Goal: Task Accomplishment & Management: Complete application form

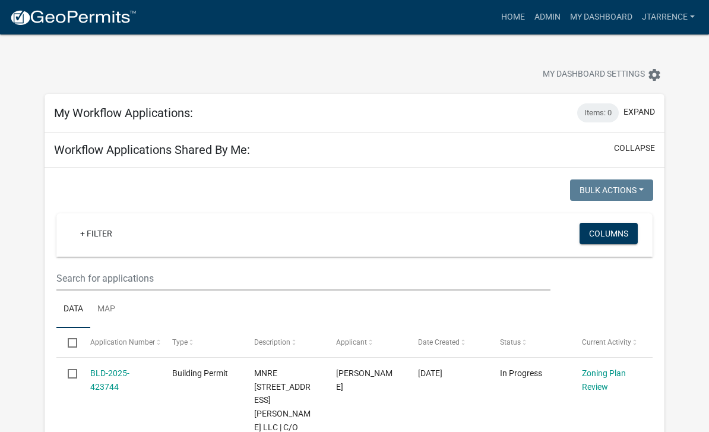
select select "3: 100"
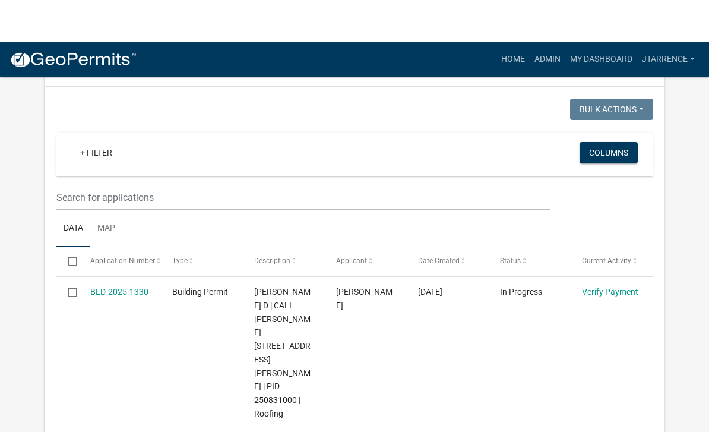
scroll to position [810, 0]
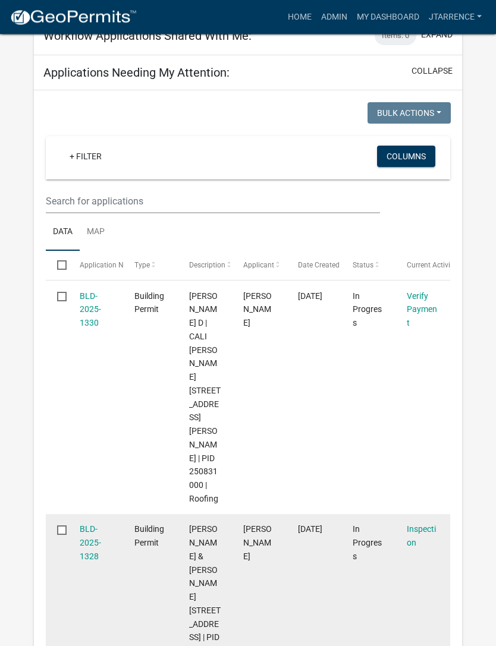
scroll to position [982, 0]
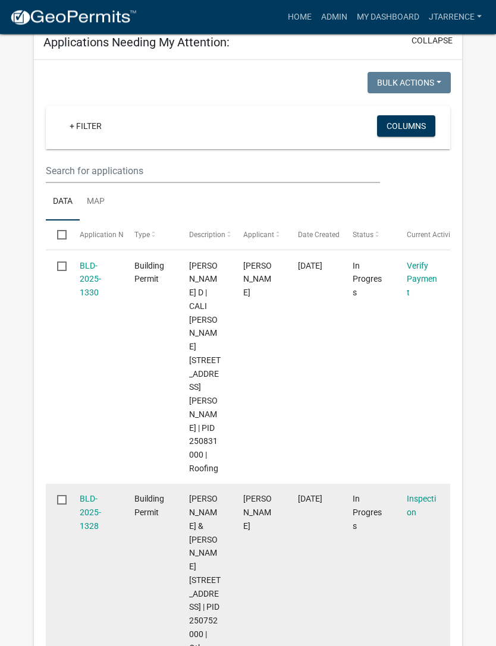
click at [84, 431] on link "BLD-2025-1328" at bounding box center [90, 512] width 21 height 37
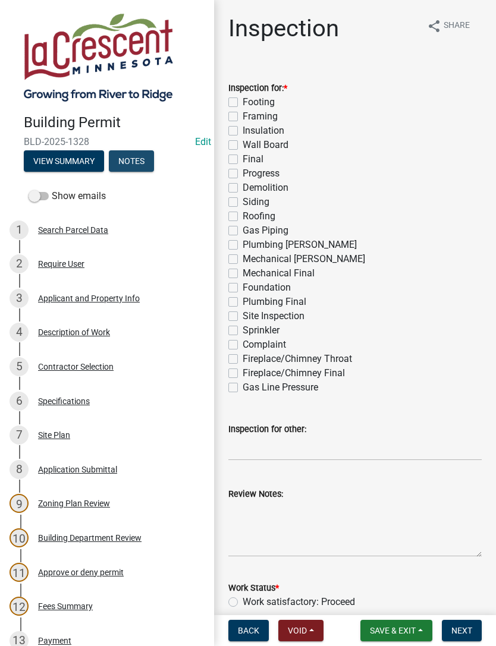
click at [131, 160] on button "Notes" at bounding box center [131, 160] width 45 height 21
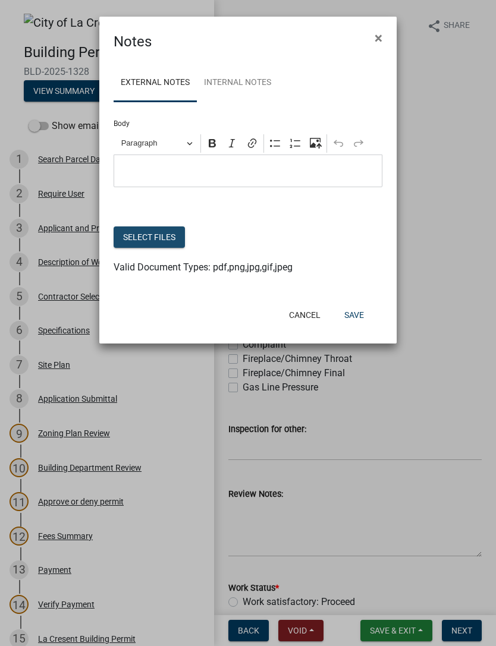
click at [138, 234] on button "Select files" at bounding box center [148, 236] width 71 height 21
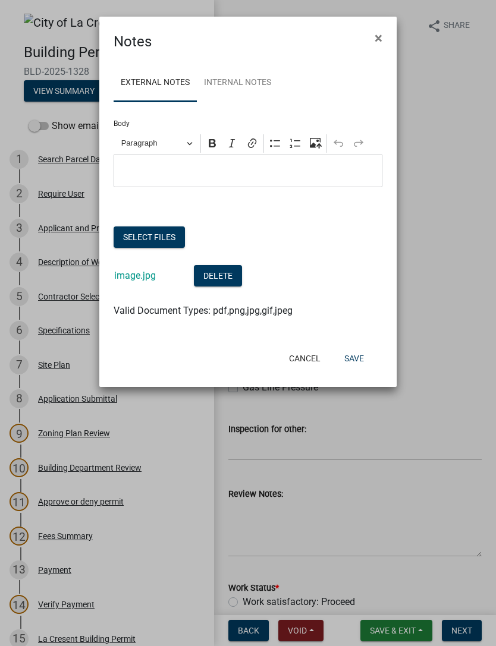
click at [133, 236] on button "Select files" at bounding box center [148, 236] width 71 height 21
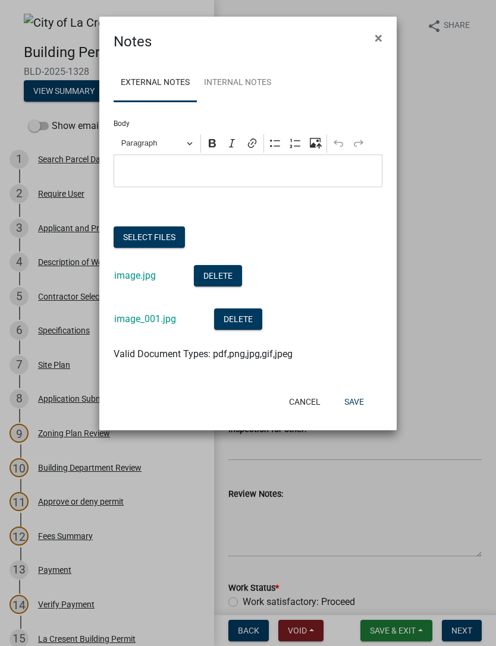
click at [154, 236] on button "Select files" at bounding box center [148, 236] width 71 height 21
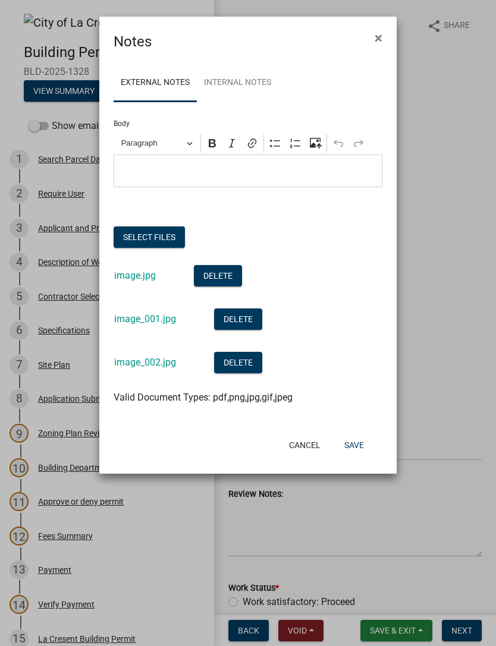
click at [357, 431] on button "Save" at bounding box center [354, 444] width 39 height 21
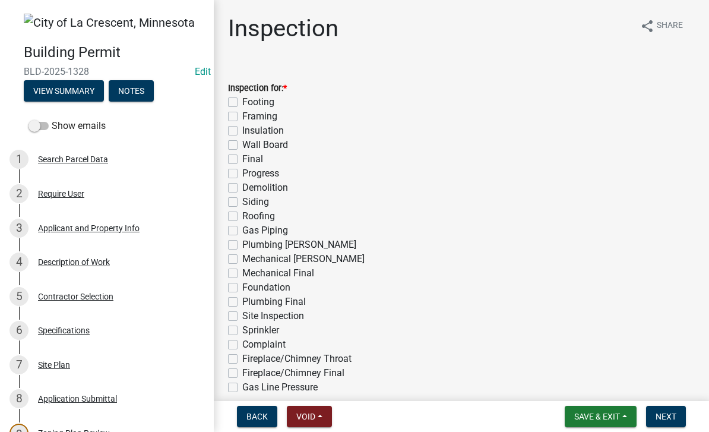
click at [251, 156] on label "Final" at bounding box center [252, 159] width 21 height 14
click at [250, 156] on input "Final" at bounding box center [246, 156] width 8 height 8
checkbox input "true"
checkbox input "false"
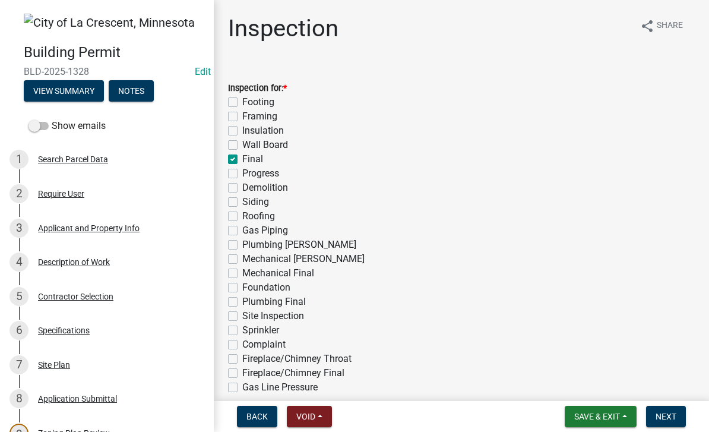
checkbox input "false"
checkbox input "true"
checkbox input "false"
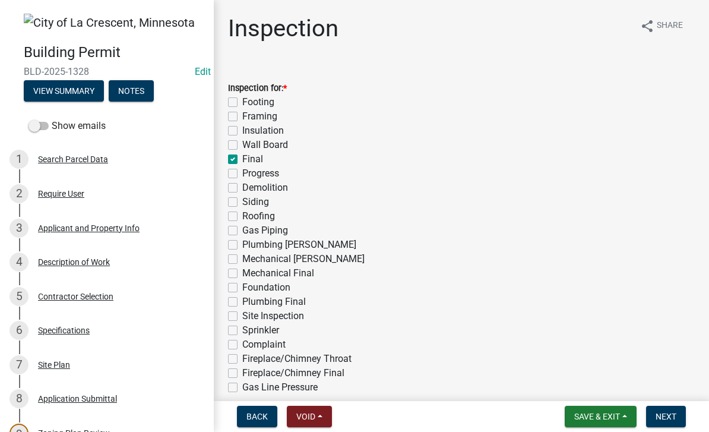
checkbox input "false"
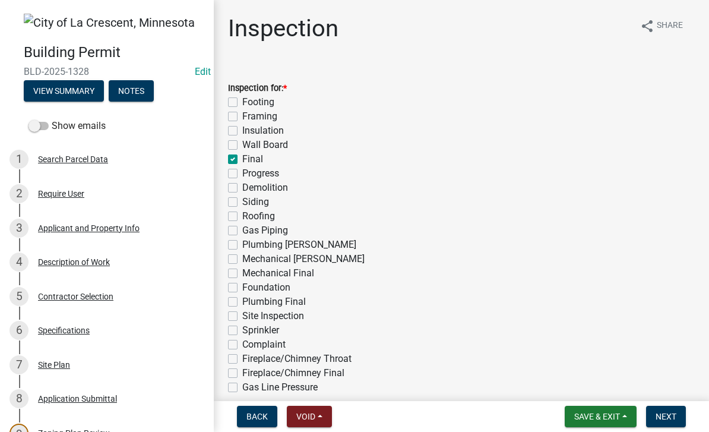
checkbox input "false"
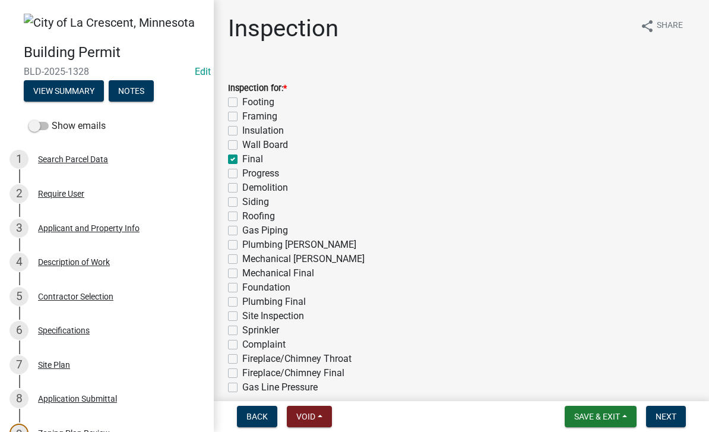
checkbox input "false"
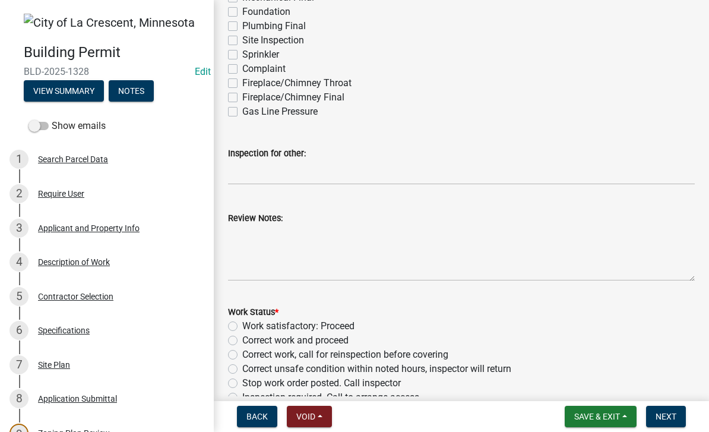
scroll to position [287, 0]
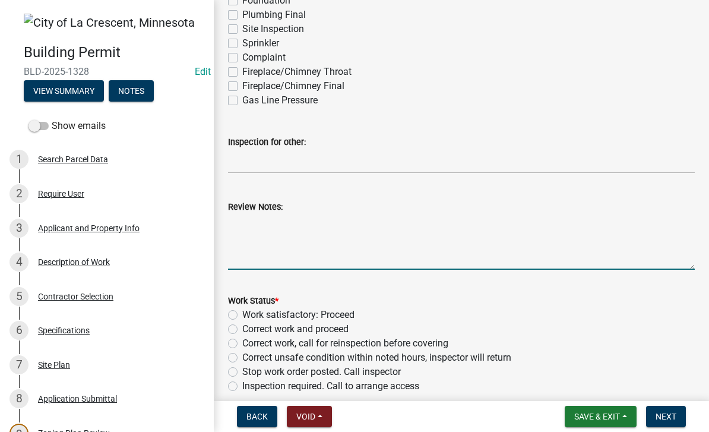
click at [323, 226] on textarea "Review Notes:" at bounding box center [461, 242] width 467 height 56
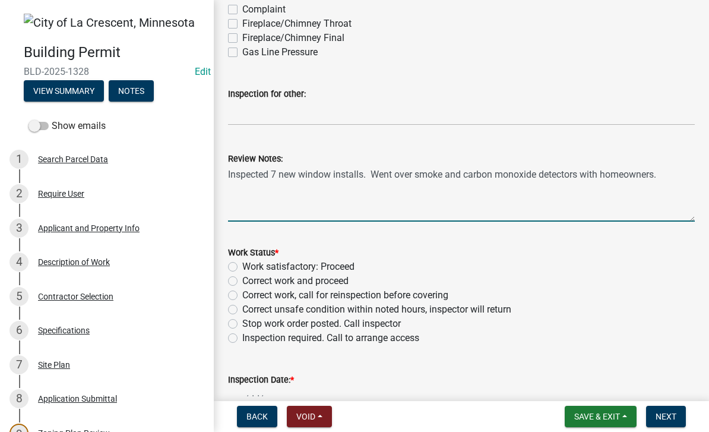
scroll to position [342, 0]
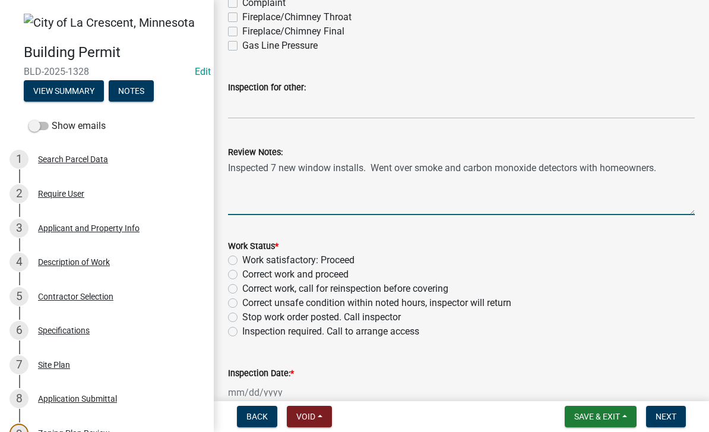
type textarea "Inspected 7 new window installs. Went over smoke and carbon monoxide detectors …"
click at [350, 256] on label "Work satisfactory: Proceed" at bounding box center [298, 260] width 112 height 14
click at [250, 256] on input "Work satisfactory: Proceed" at bounding box center [246, 257] width 8 height 8
radio input "true"
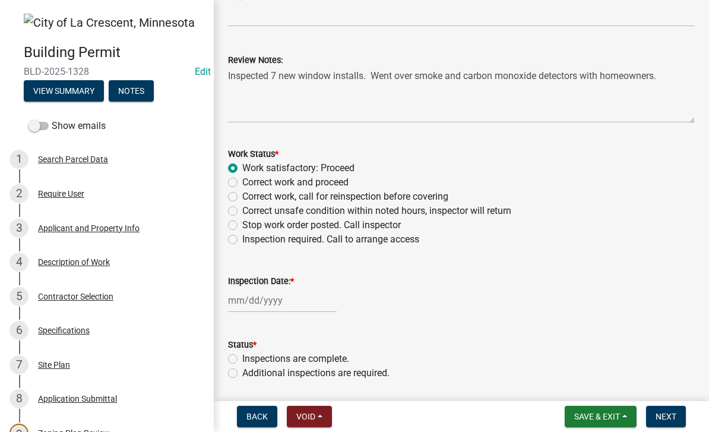
scroll to position [436, 0]
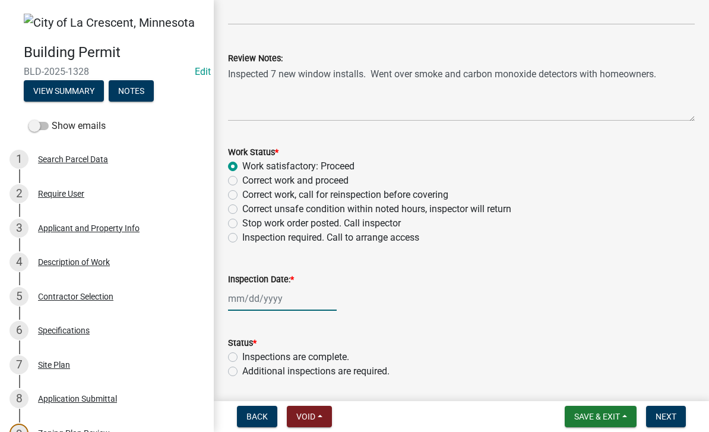
click at [254, 301] on div at bounding box center [282, 298] width 109 height 24
select select "9"
select select "2025"
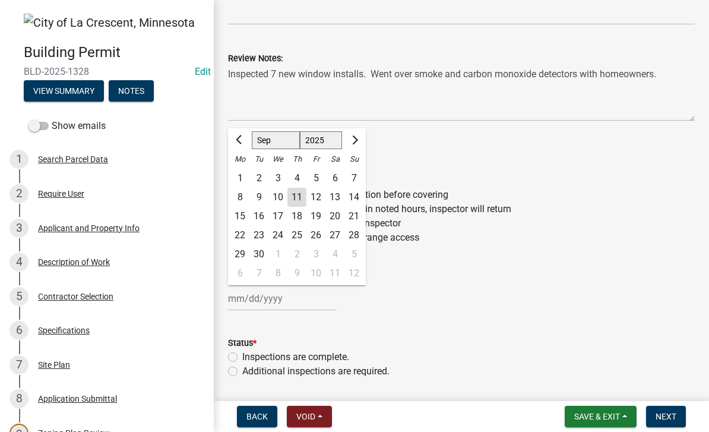
click at [300, 196] on div "11" at bounding box center [297, 197] width 19 height 19
type input "[DATE]"
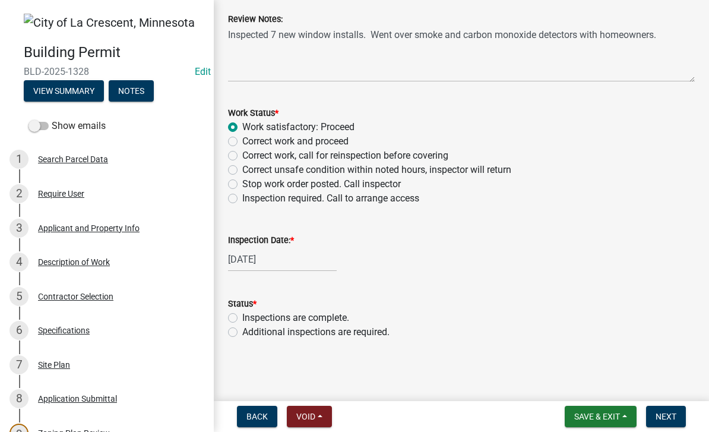
scroll to position [475, 0]
click at [338, 318] on label "Inspections are complete." at bounding box center [295, 318] width 107 height 14
click at [250, 318] on input "Inspections are complete." at bounding box center [246, 315] width 8 height 8
radio input "true"
click at [674, 415] on span "Next" at bounding box center [666, 417] width 21 height 10
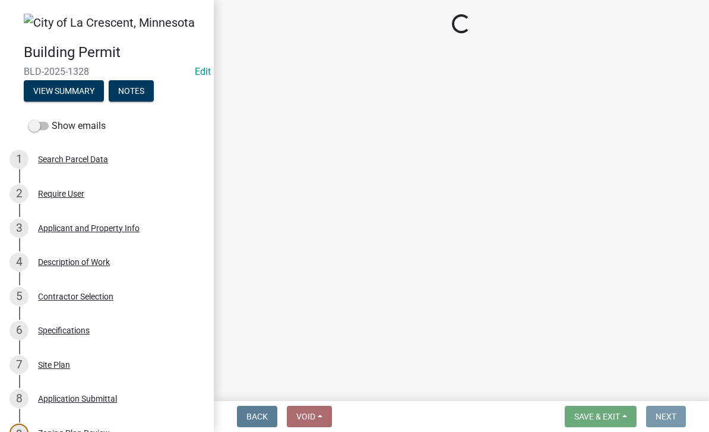
scroll to position [0, 0]
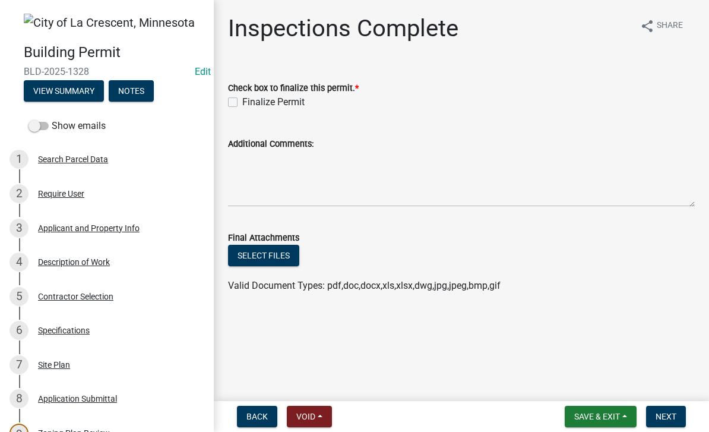
click at [284, 101] on label "Finalize Permit" at bounding box center [273, 102] width 62 height 14
click at [250, 101] on input "Finalize Permit" at bounding box center [246, 99] width 8 height 8
checkbox input "true"
click at [676, 422] on button "Next" at bounding box center [666, 416] width 40 height 21
